Goal: Find specific page/section: Find specific page/section

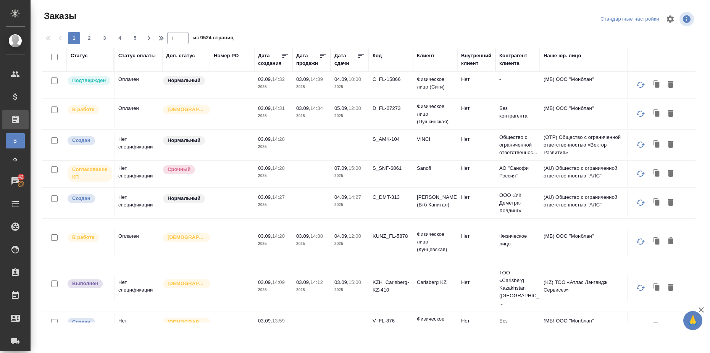
click at [83, 56] on div "Статус" at bounding box center [79, 56] width 17 height 8
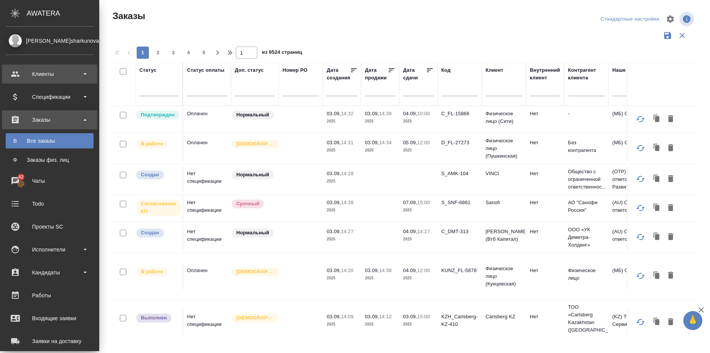
click at [83, 74] on div "Клиенты" at bounding box center [50, 73] width 88 height 11
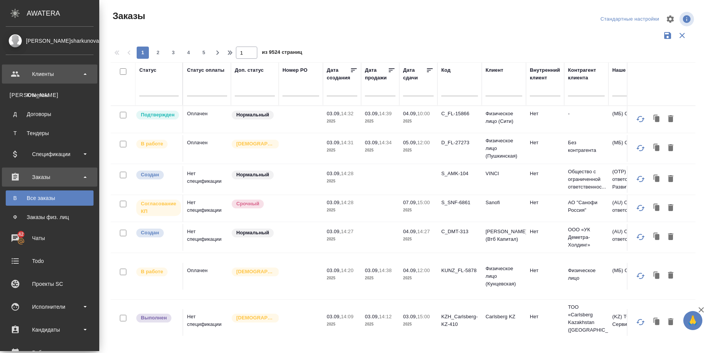
click at [83, 74] on div "Клиенты" at bounding box center [50, 73] width 88 height 11
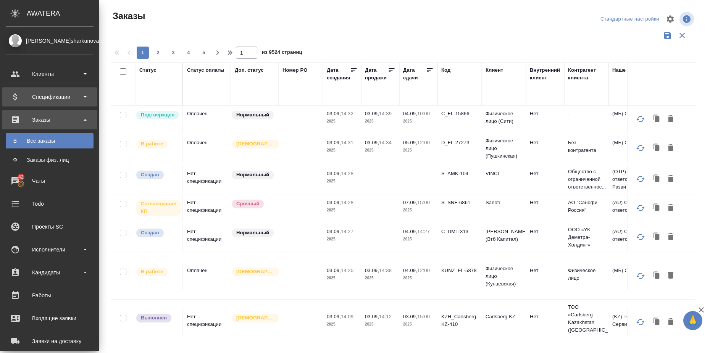
click at [87, 95] on div "Спецификации" at bounding box center [50, 96] width 88 height 11
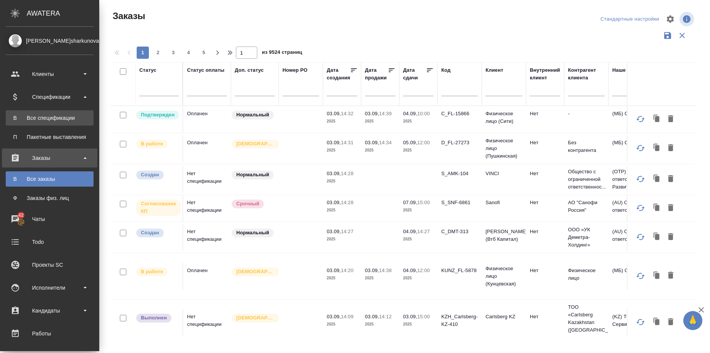
click at [78, 116] on div "Все спецификации" at bounding box center [50, 118] width 80 height 8
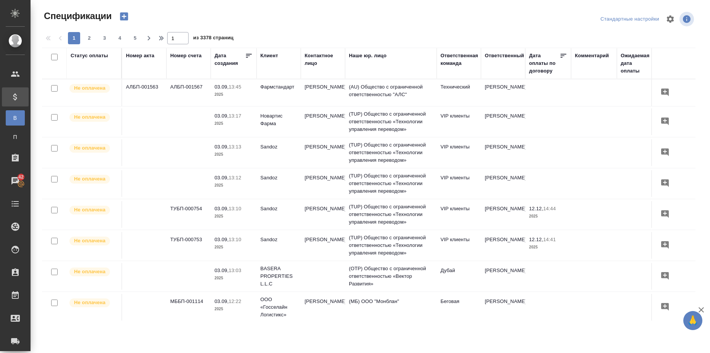
click at [99, 58] on div "Статус оплаты" at bounding box center [89, 56] width 37 height 8
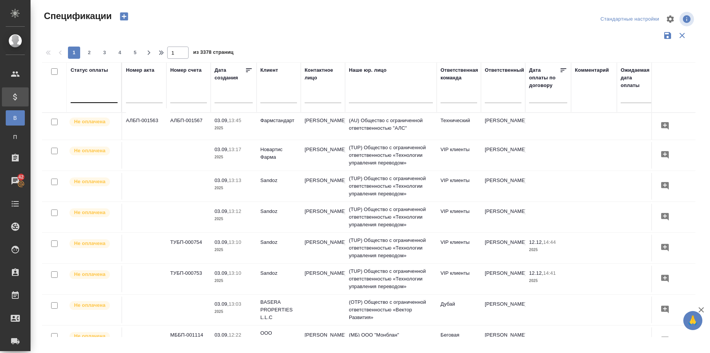
click at [106, 96] on div at bounding box center [94, 95] width 47 height 11
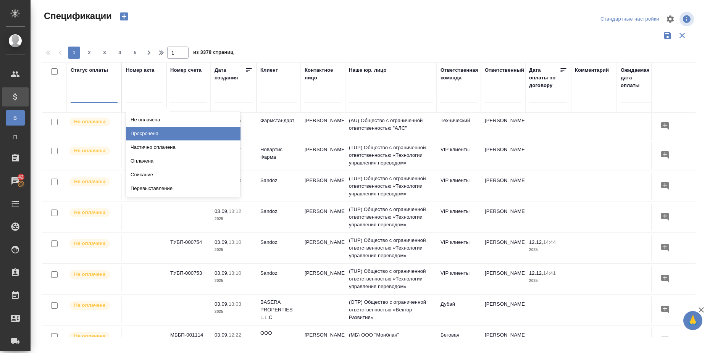
click at [167, 131] on div "Просрочена" at bounding box center [183, 134] width 114 height 14
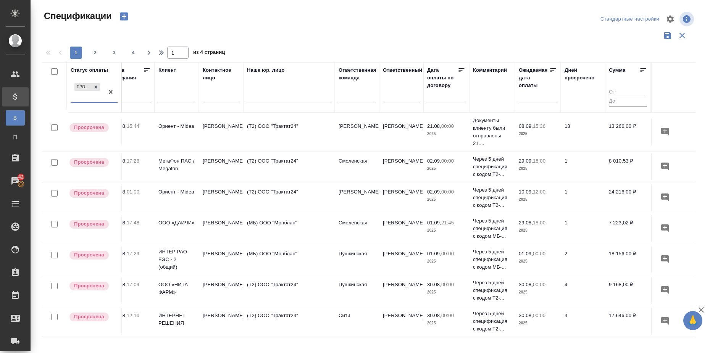
scroll to position [0, 102]
click at [641, 69] on icon at bounding box center [643, 70] width 8 height 8
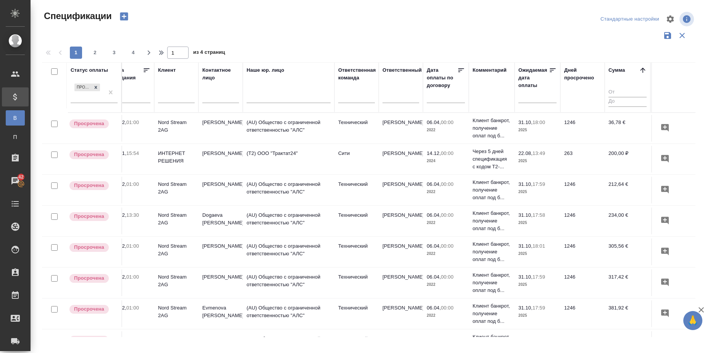
click at [641, 69] on icon at bounding box center [643, 70] width 8 height 8
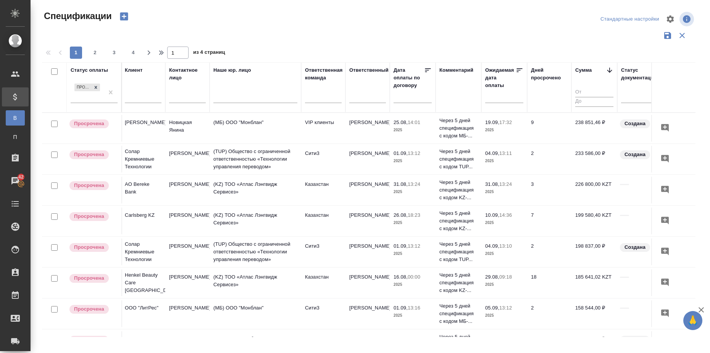
scroll to position [0, 136]
click at [500, 95] on input "text" at bounding box center [506, 96] width 34 height 11
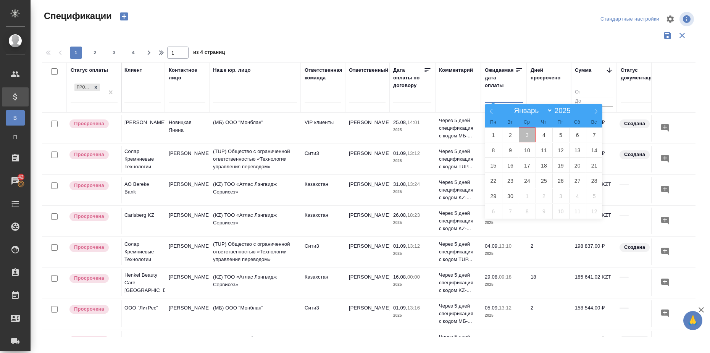
click at [528, 135] on span "3" at bounding box center [526, 134] width 17 height 15
type div "[DATE]T21:00:00.000Z"
click at [490, 112] on icon at bounding box center [490, 111] width 3 height 5
select select "7"
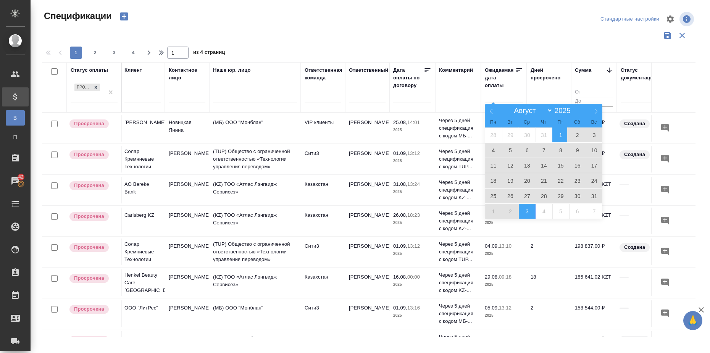
click at [562, 137] on span "1" at bounding box center [560, 134] width 17 height 15
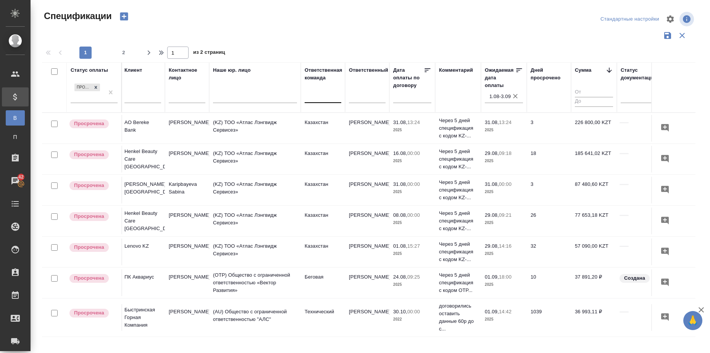
click at [330, 98] on div at bounding box center [322, 95] width 37 height 11
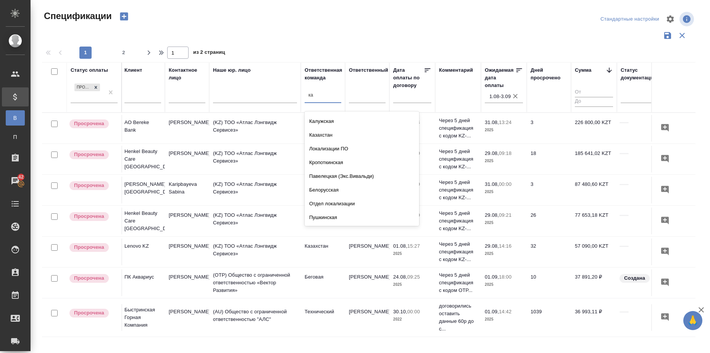
scroll to position [0, 0]
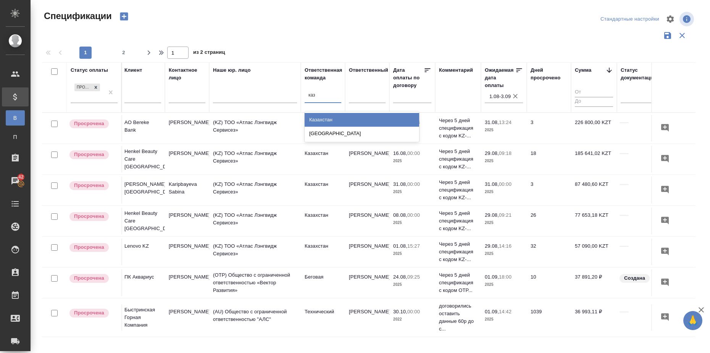
type input "каза"
click at [324, 119] on div "Казахстан" at bounding box center [361, 120] width 114 height 14
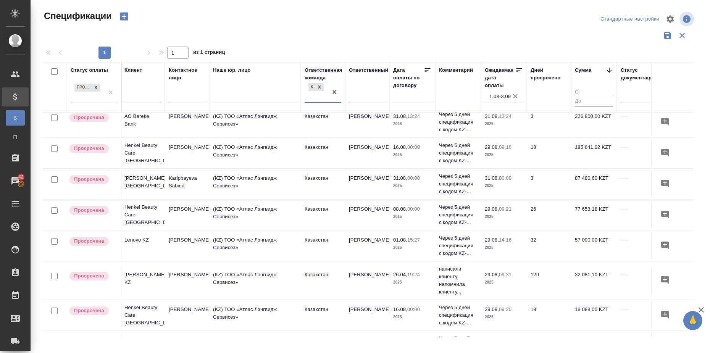
scroll to position [0, 136]
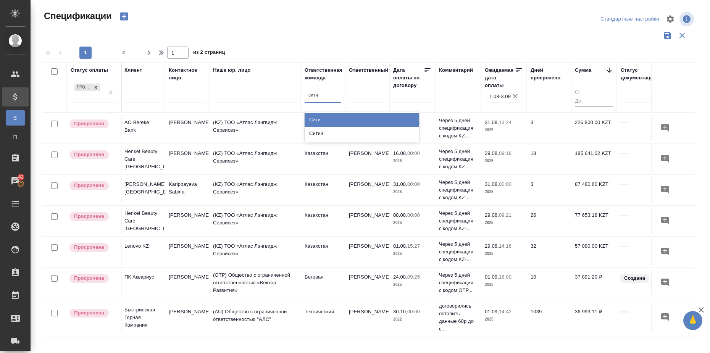
type input "сити3"
click at [329, 116] on div "Сити3" at bounding box center [361, 120] width 114 height 14
click at [515, 98] on icon "button" at bounding box center [515, 96] width 8 height 8
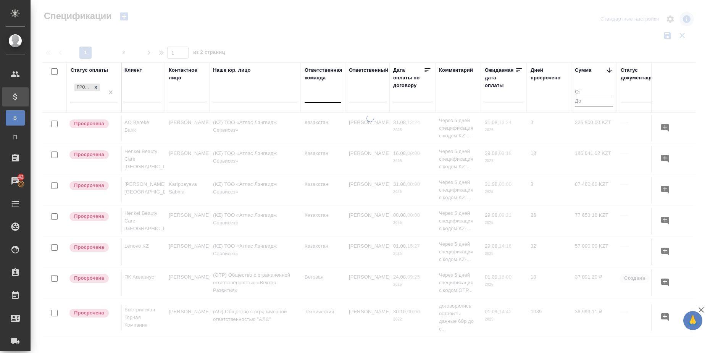
click at [324, 97] on div at bounding box center [322, 95] width 37 height 11
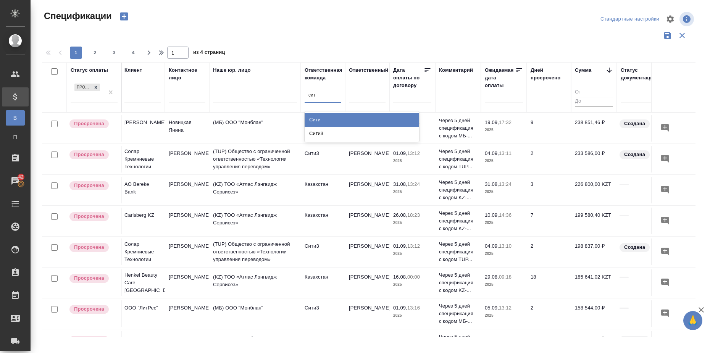
type input "сити"
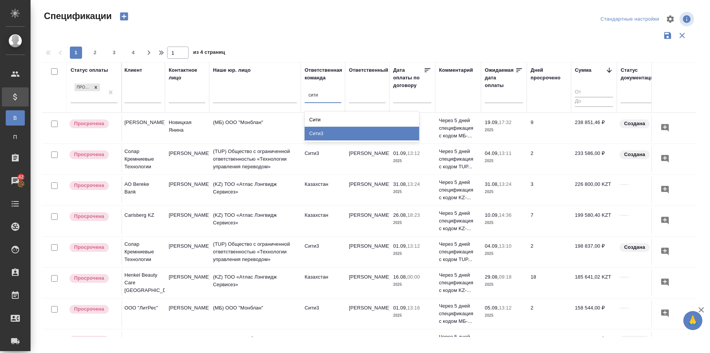
click at [328, 132] on div "Сити3" at bounding box center [361, 134] width 114 height 14
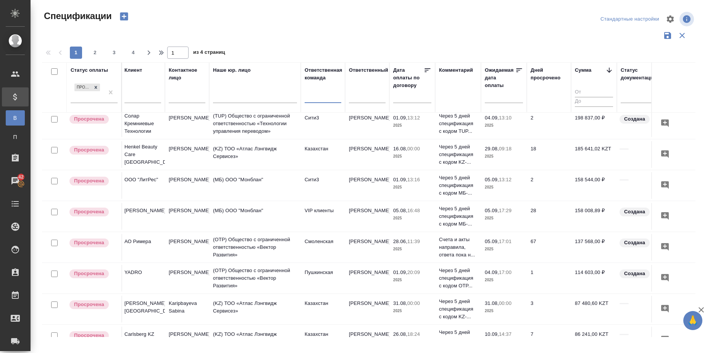
scroll to position [143, 136]
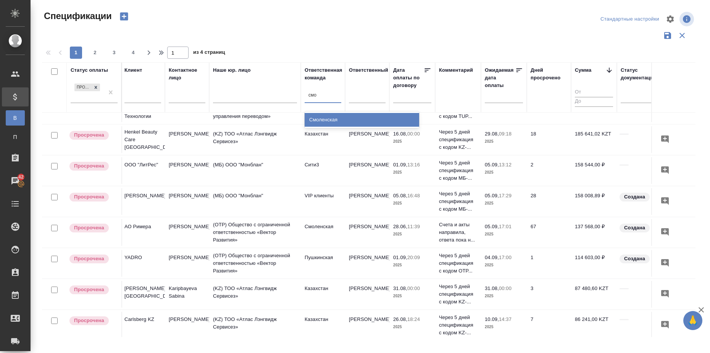
type input "смол"
click at [380, 122] on div "Смоленская" at bounding box center [361, 120] width 114 height 14
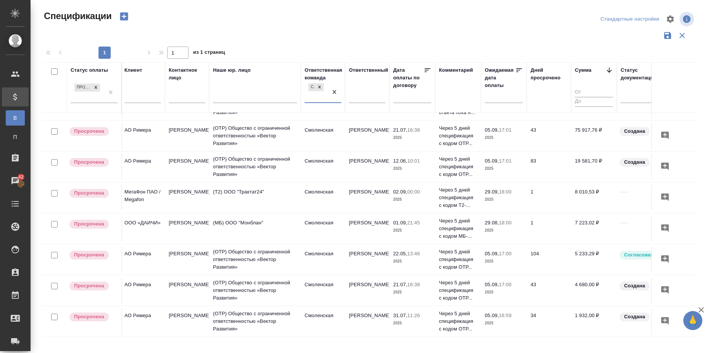
scroll to position [31, 136]
type input "пушк"
click at [380, 122] on div "Пушкинская" at bounding box center [361, 120] width 114 height 14
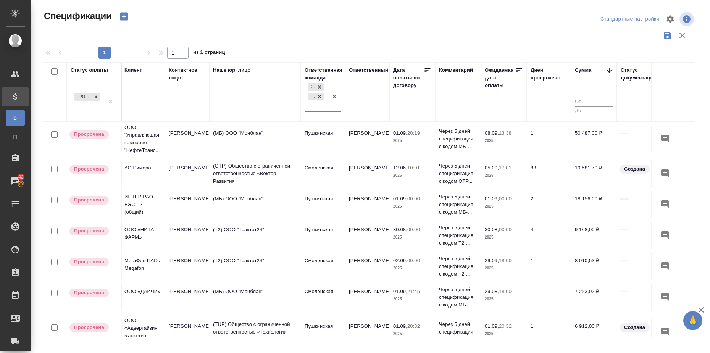
scroll to position [95, 136]
click at [503, 109] on input "text" at bounding box center [506, 106] width 34 height 11
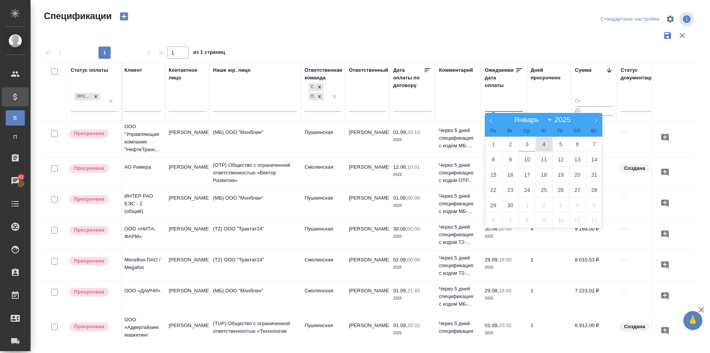
click at [546, 145] on span "4" at bounding box center [543, 144] width 17 height 15
type div "[DATE]T21:00:00.000Z"
click at [491, 140] on span "1" at bounding box center [493, 144] width 17 height 15
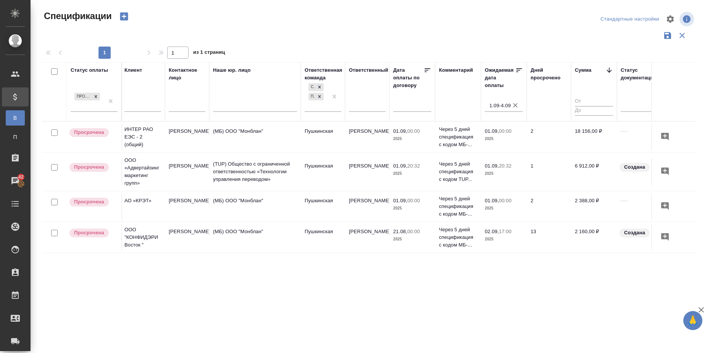
scroll to position [0, 136]
click at [516, 101] on icon "button" at bounding box center [515, 105] width 8 height 8
select select "8"
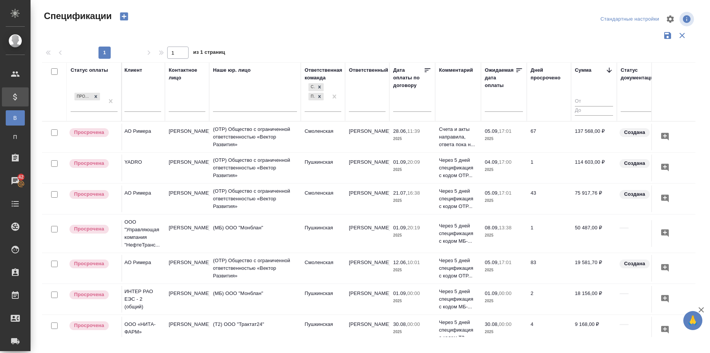
click at [500, 109] on input "text" at bounding box center [506, 105] width 34 height 11
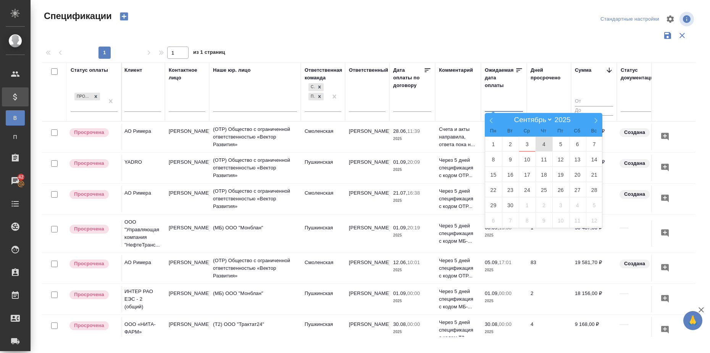
click at [541, 144] on span "4" at bounding box center [543, 144] width 17 height 15
type div "[DATE]T21:00:00.000Z"
click at [493, 121] on icon at bounding box center [490, 120] width 5 height 5
select select "7"
click at [565, 221] on span "5" at bounding box center [560, 220] width 17 height 15
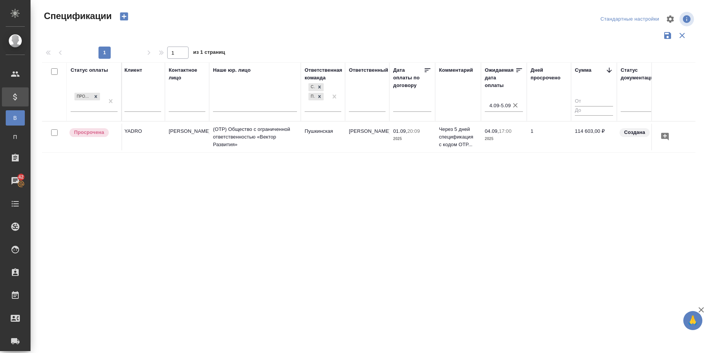
click at [514, 107] on icon "button" at bounding box center [515, 105] width 8 height 8
select select "8"
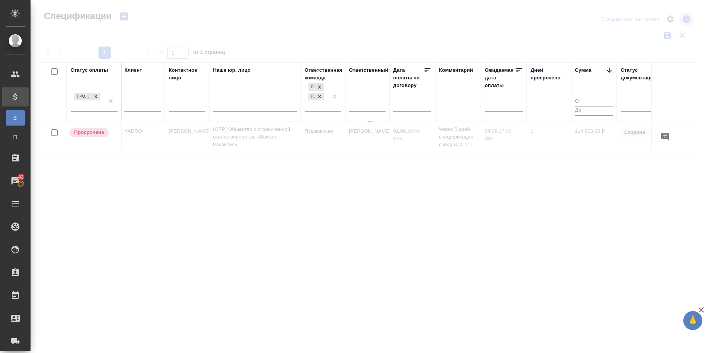
click at [514, 107] on input "text" at bounding box center [506, 105] width 34 height 11
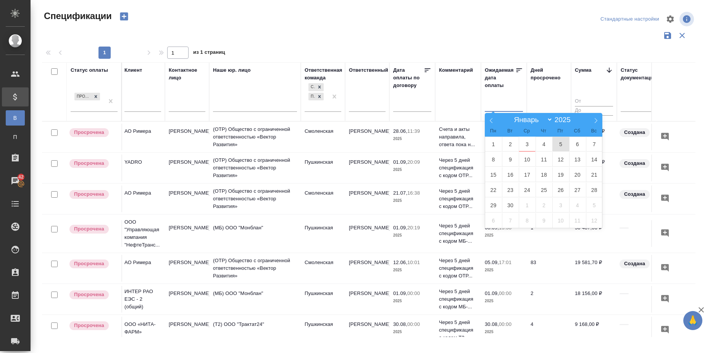
click at [559, 144] on span "5" at bounding box center [560, 144] width 17 height 15
type div "[DATE]T21:00:00.000Z"
click at [491, 119] on icon at bounding box center [490, 120] width 5 height 5
select select "7"
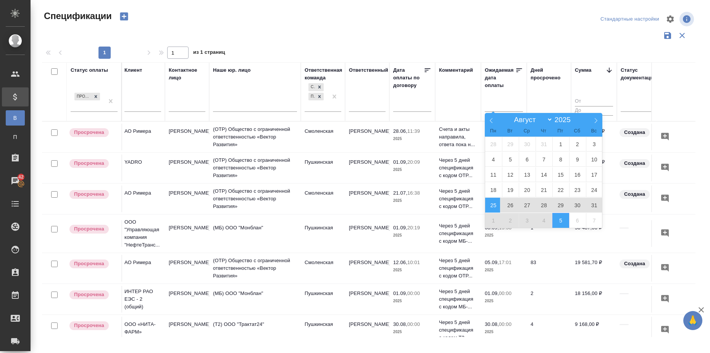
click at [488, 202] on span "25" at bounding box center [493, 205] width 17 height 15
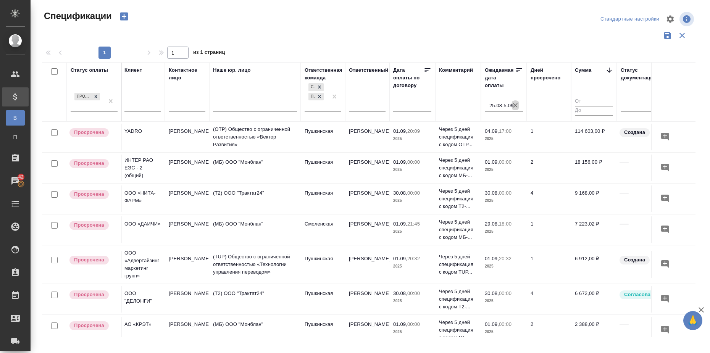
click at [515, 104] on icon "button" at bounding box center [515, 105] width 8 height 8
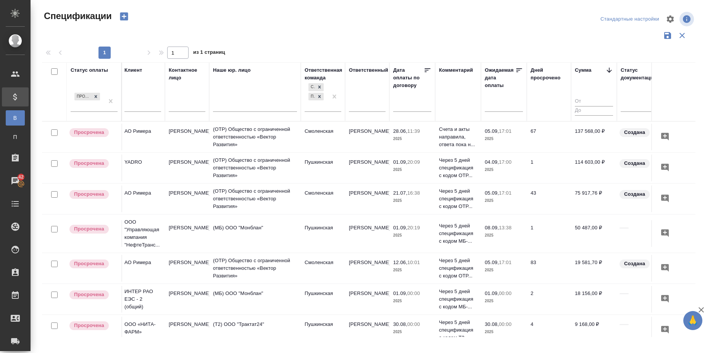
click at [515, 104] on input "text" at bounding box center [506, 105] width 34 height 11
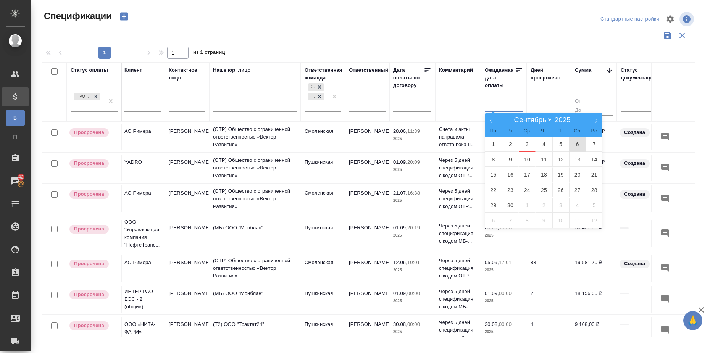
click at [577, 145] on span "6" at bounding box center [577, 144] width 17 height 15
type div "[DATE]T21:00:00.000Z"
click at [491, 119] on icon at bounding box center [490, 120] width 5 height 5
select select "7"
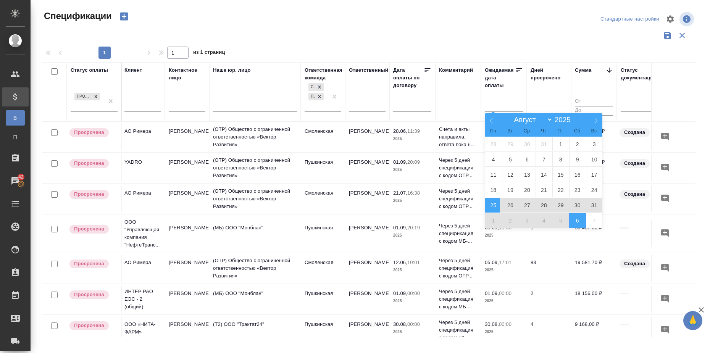
click at [495, 204] on span "25" at bounding box center [493, 205] width 17 height 15
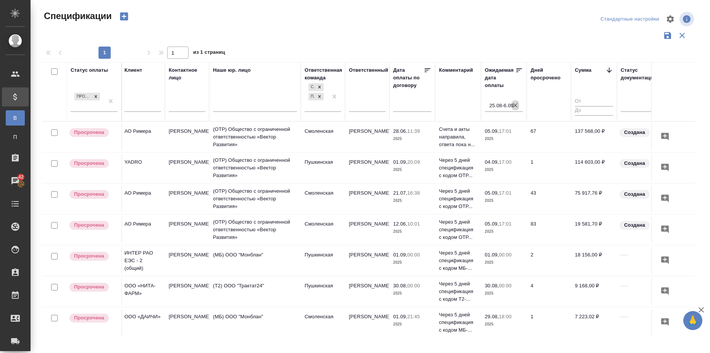
click at [517, 104] on icon "button" at bounding box center [515, 105] width 8 height 8
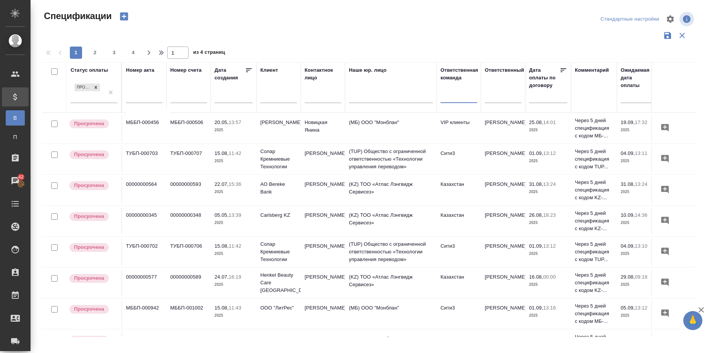
scroll to position [0, 136]
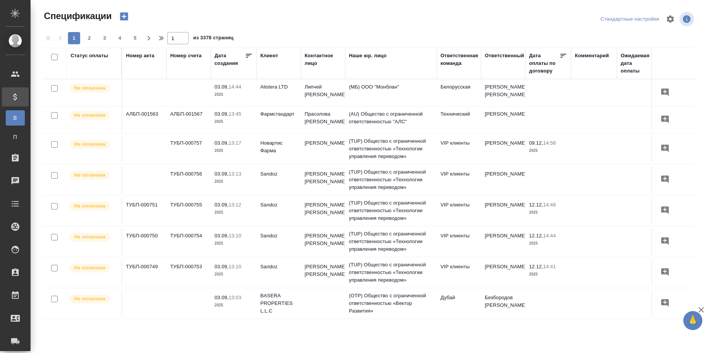
click at [97, 53] on div "Статус оплаты" at bounding box center [89, 56] width 37 height 8
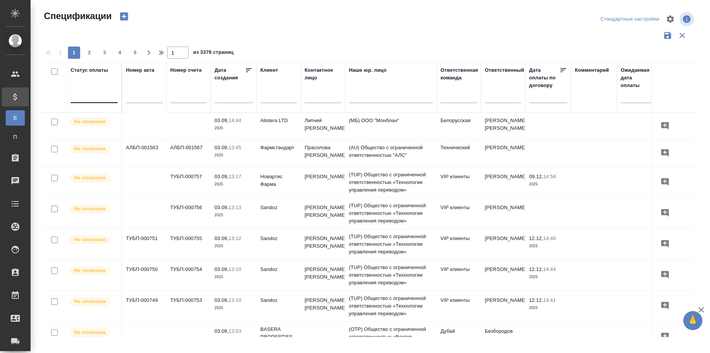
click at [94, 97] on div at bounding box center [94, 95] width 47 height 11
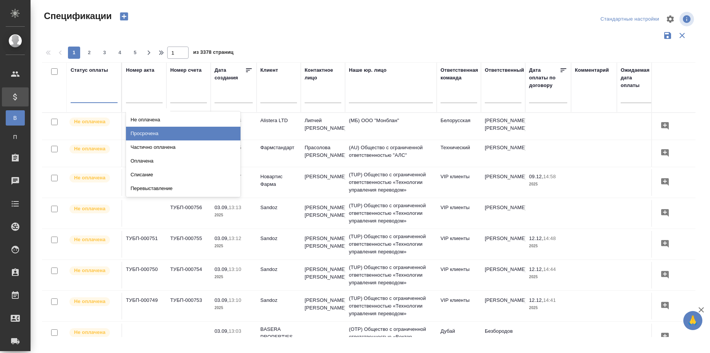
click at [146, 129] on div "Просрочена" at bounding box center [183, 134] width 114 height 14
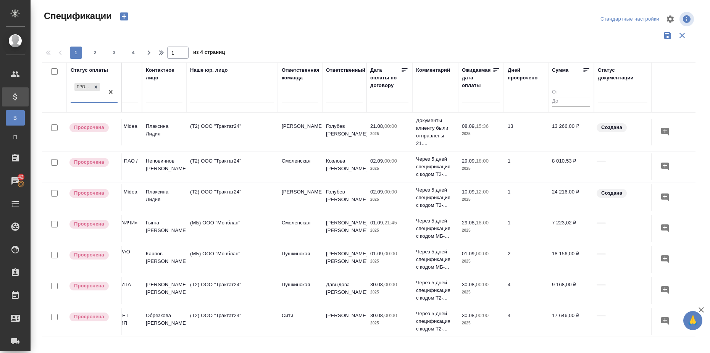
scroll to position [0, 166]
click at [582, 72] on icon at bounding box center [586, 70] width 8 height 8
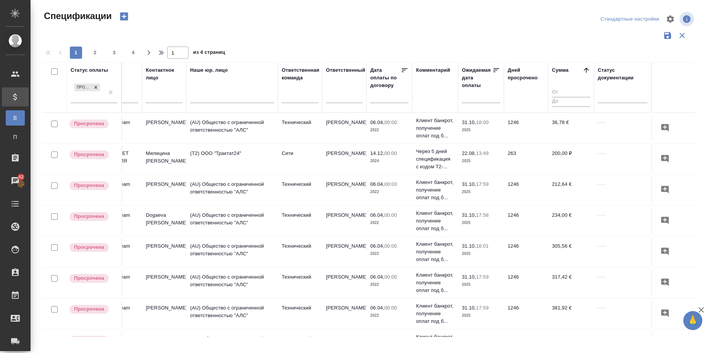
click at [582, 72] on icon at bounding box center [586, 70] width 8 height 8
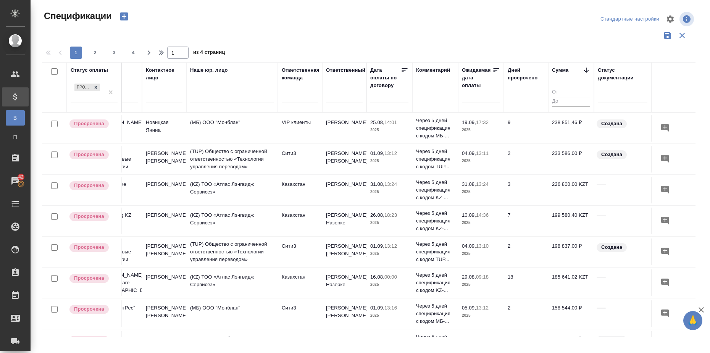
scroll to position [0, 0]
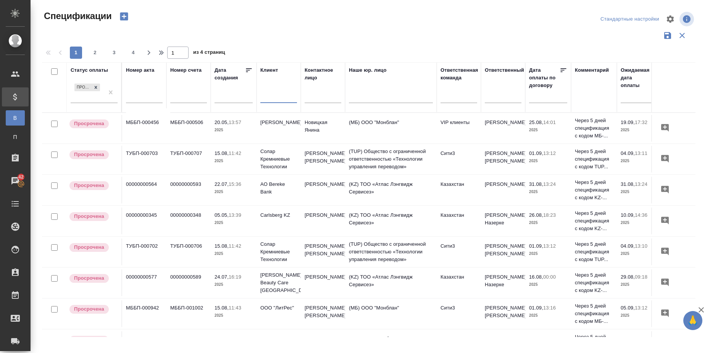
click at [274, 98] on input "text" at bounding box center [278, 98] width 37 height 10
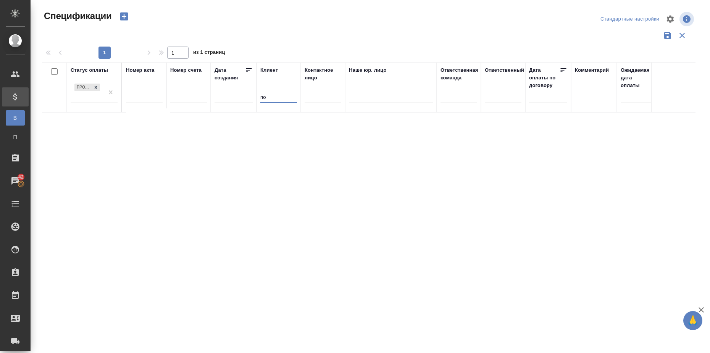
type input "п"
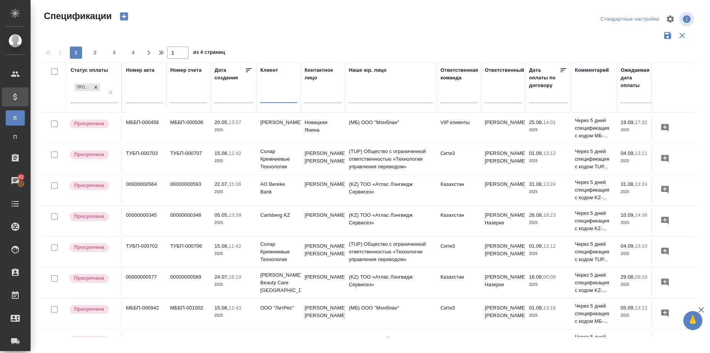
click at [556, 100] on input "text" at bounding box center [550, 96] width 34 height 11
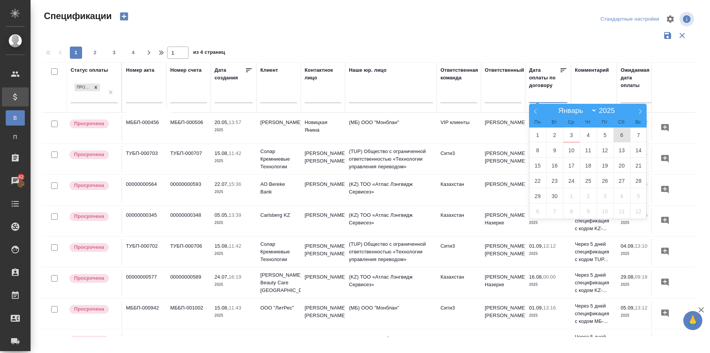
click at [623, 134] on span "6" at bounding box center [621, 134] width 17 height 15
type div "[DATE]T21:00:00.000Z"
click at [536, 113] on icon at bounding box center [535, 111] width 5 height 5
select select "7"
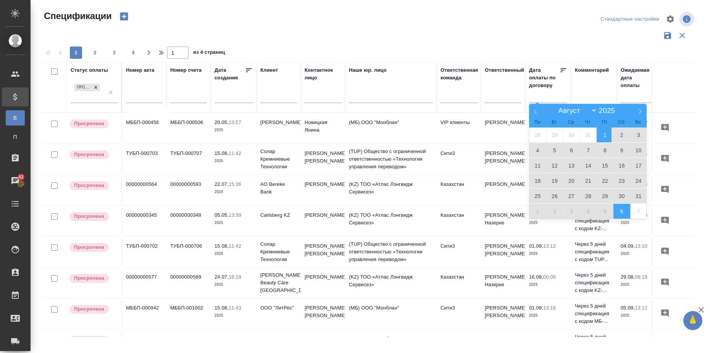
click at [604, 134] on span "1" at bounding box center [604, 134] width 17 height 15
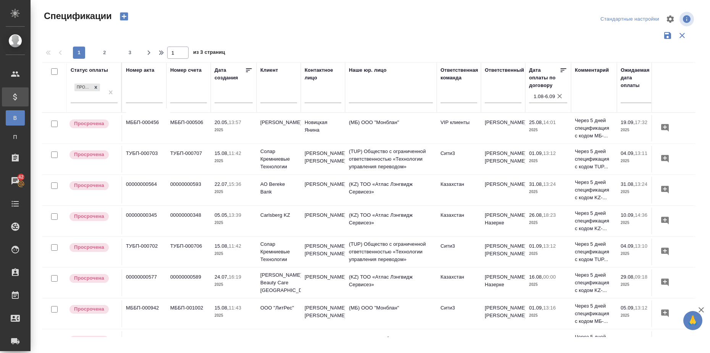
scroll to position [0, 166]
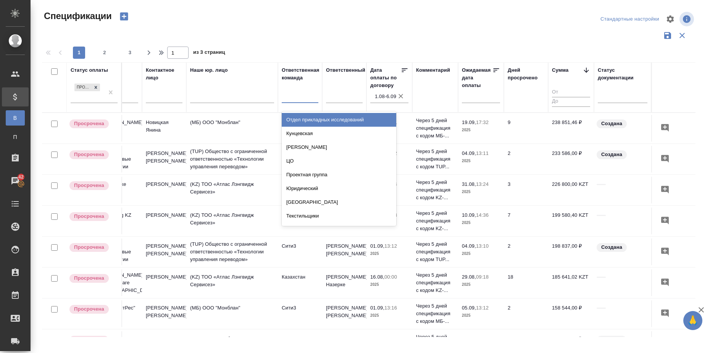
click at [291, 98] on div at bounding box center [300, 95] width 37 height 11
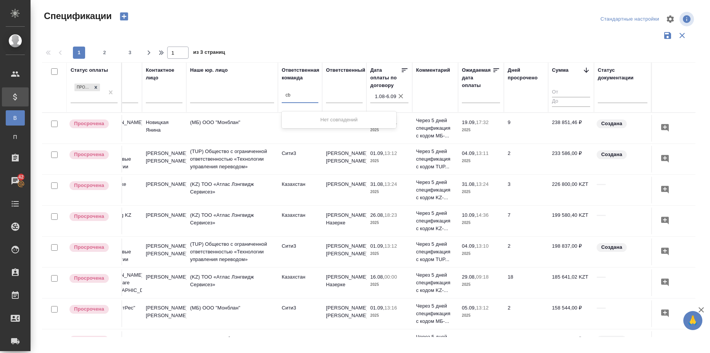
type input "c"
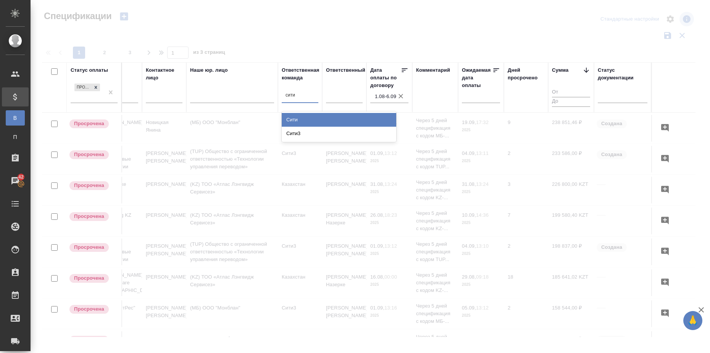
type input "сити3"
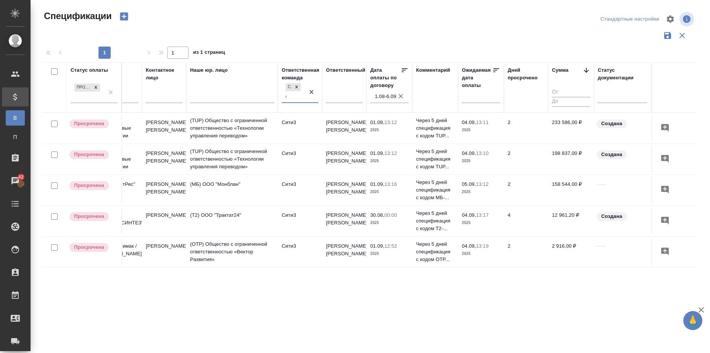
scroll to position [0, 159]
type input "смол"
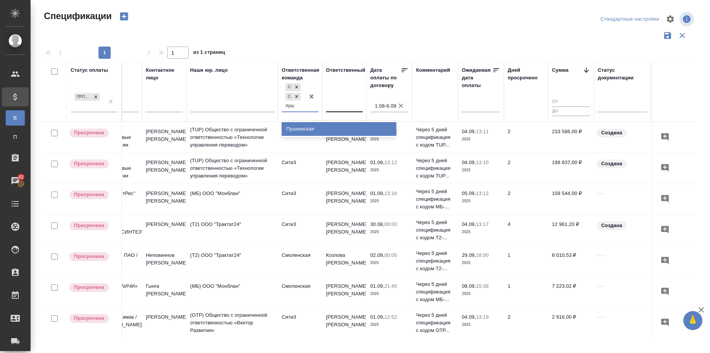
type input "пушк"
click at [327, 133] on div "Пушкинская" at bounding box center [339, 129] width 114 height 14
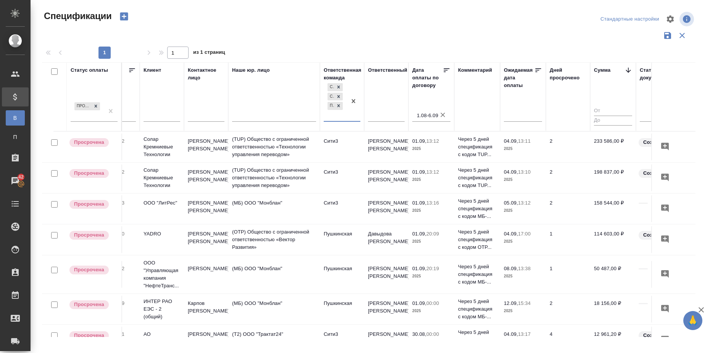
scroll to position [0, 111]
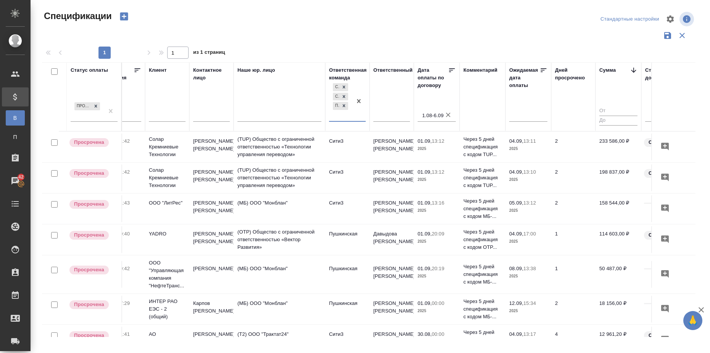
click at [449, 115] on icon "button" at bounding box center [448, 115] width 5 height 5
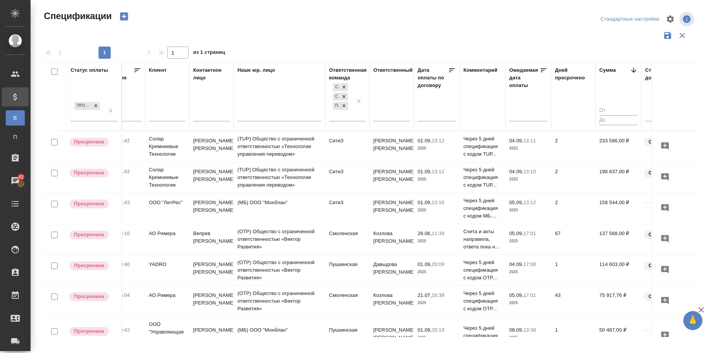
click at [522, 117] on input "text" at bounding box center [530, 114] width 34 height 11
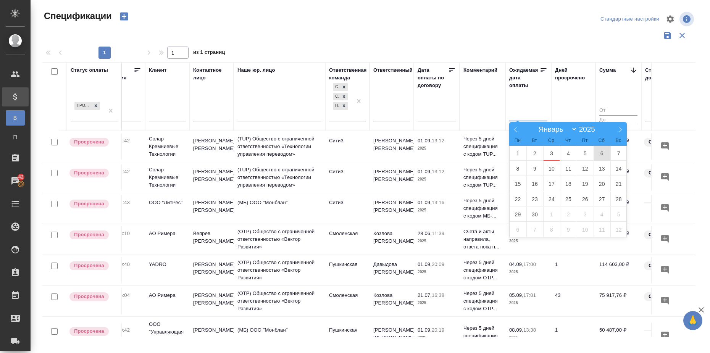
click at [600, 153] on span "6" at bounding box center [601, 153] width 17 height 15
type div "[DATE]T21:00:00.000Z"
click at [515, 131] on icon at bounding box center [515, 129] width 5 height 5
select select "7"
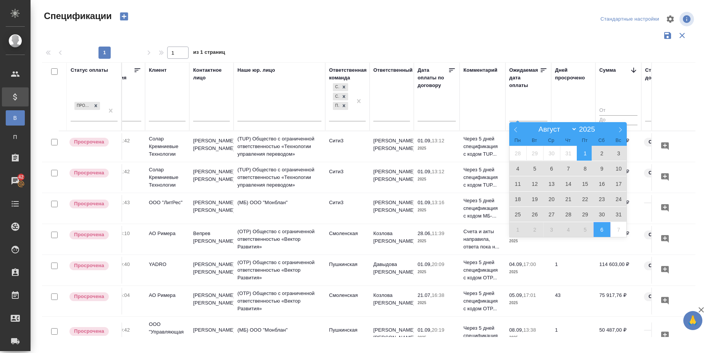
click at [583, 151] on span "1" at bounding box center [584, 153] width 17 height 15
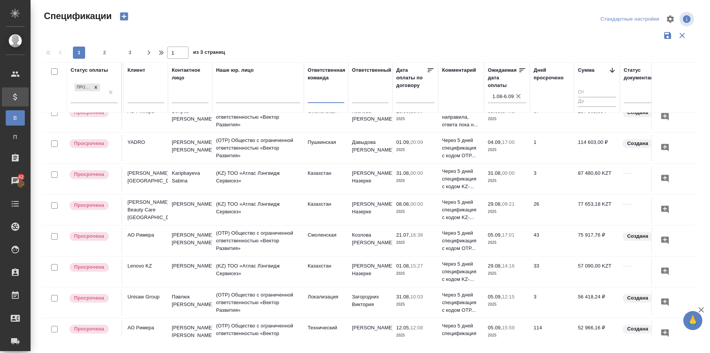
scroll to position [0, 133]
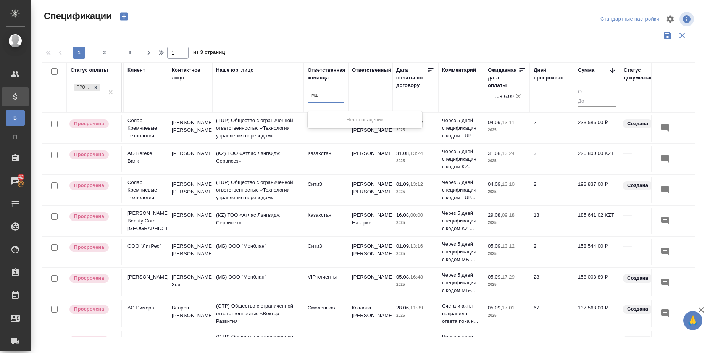
type input "м"
type input "vip"
click at [341, 133] on div "VIP клиенты" at bounding box center [364, 134] width 114 height 14
type input "n"
type input "тех"
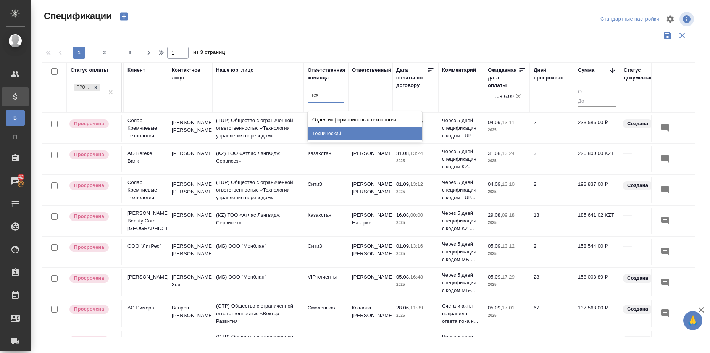
click at [339, 131] on div "Технический" at bounding box center [364, 134] width 114 height 14
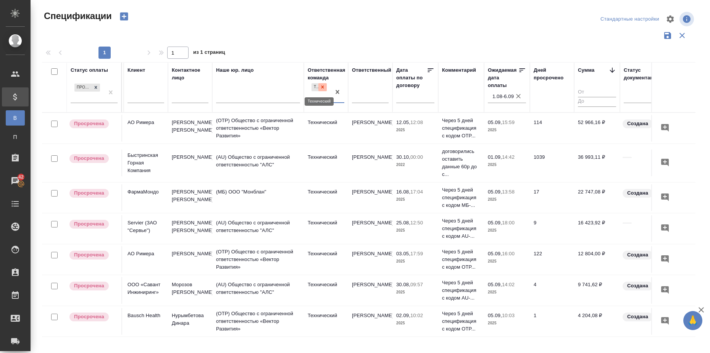
click at [322, 87] on icon at bounding box center [322, 87] width 3 height 3
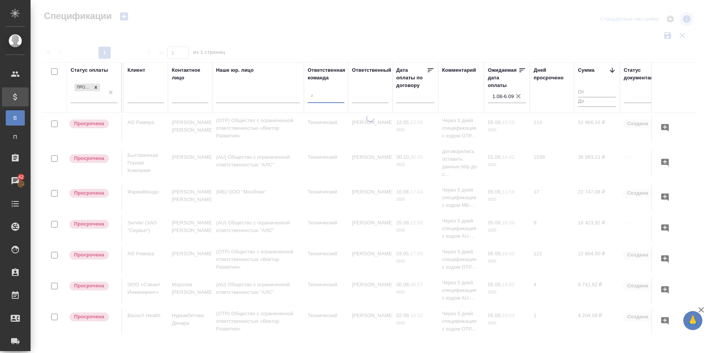
type input "лока"
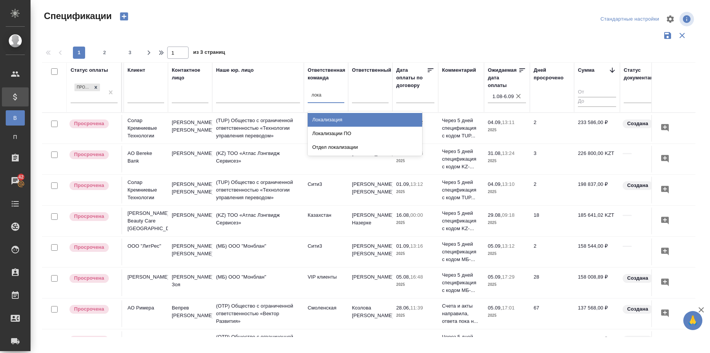
click at [334, 120] on div "Локализация" at bounding box center [364, 120] width 114 height 14
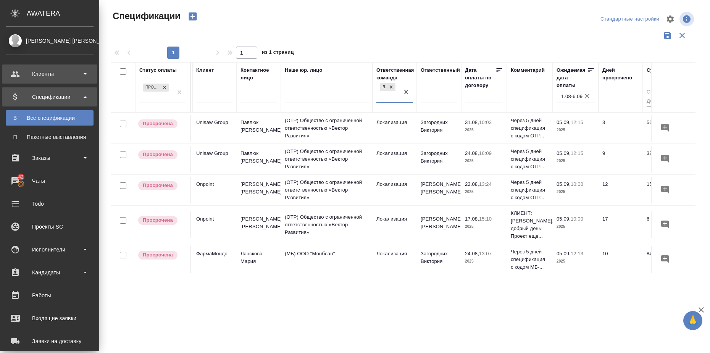
click at [83, 71] on div "Клиенты" at bounding box center [50, 73] width 88 height 11
